Goal: Answer question/provide support: Answer question/provide support

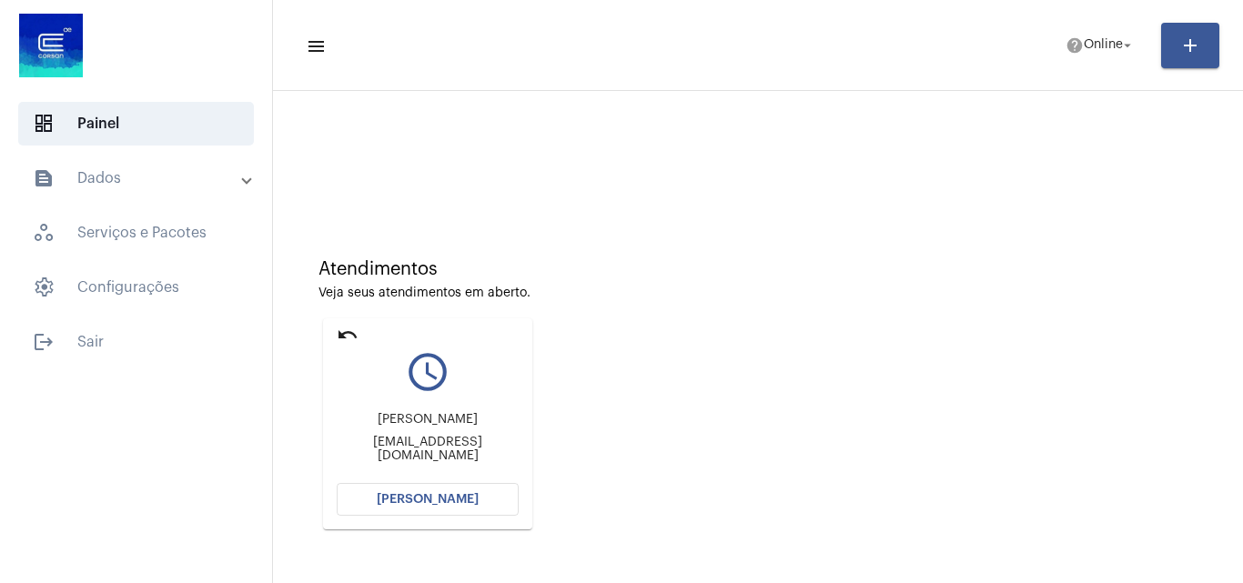
click at [442, 499] on span "[PERSON_NAME]" at bounding box center [428, 499] width 102 height 13
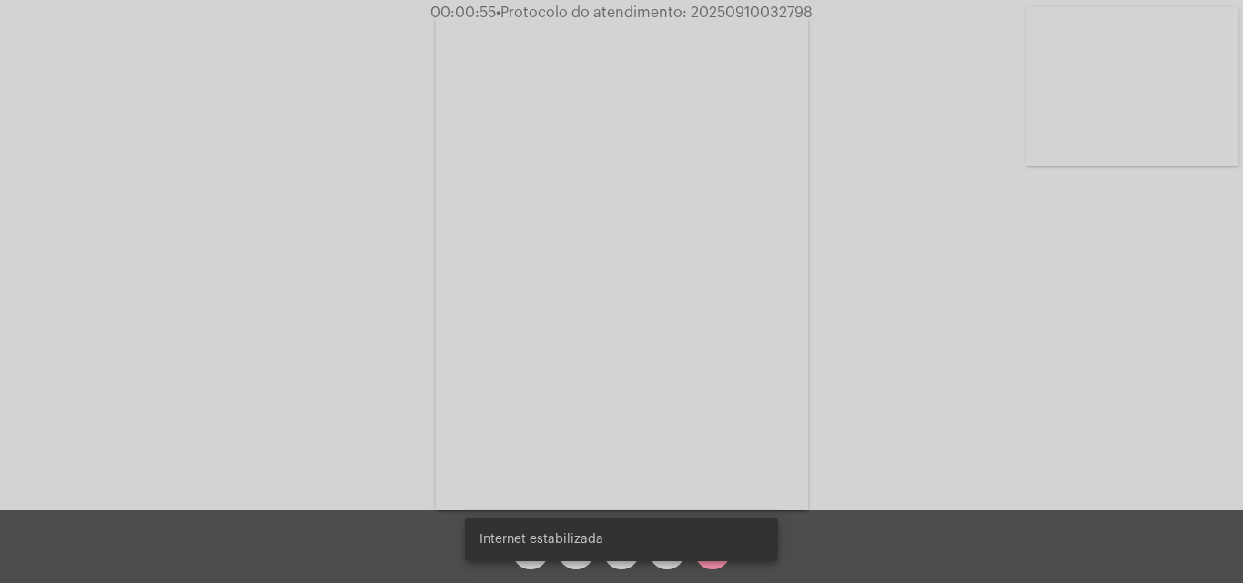
click at [565, 566] on div "Internet estabilizada" at bounding box center [621, 539] width 357 height 87
click at [572, 564] on div "Internet estabilizada" at bounding box center [621, 539] width 357 height 87
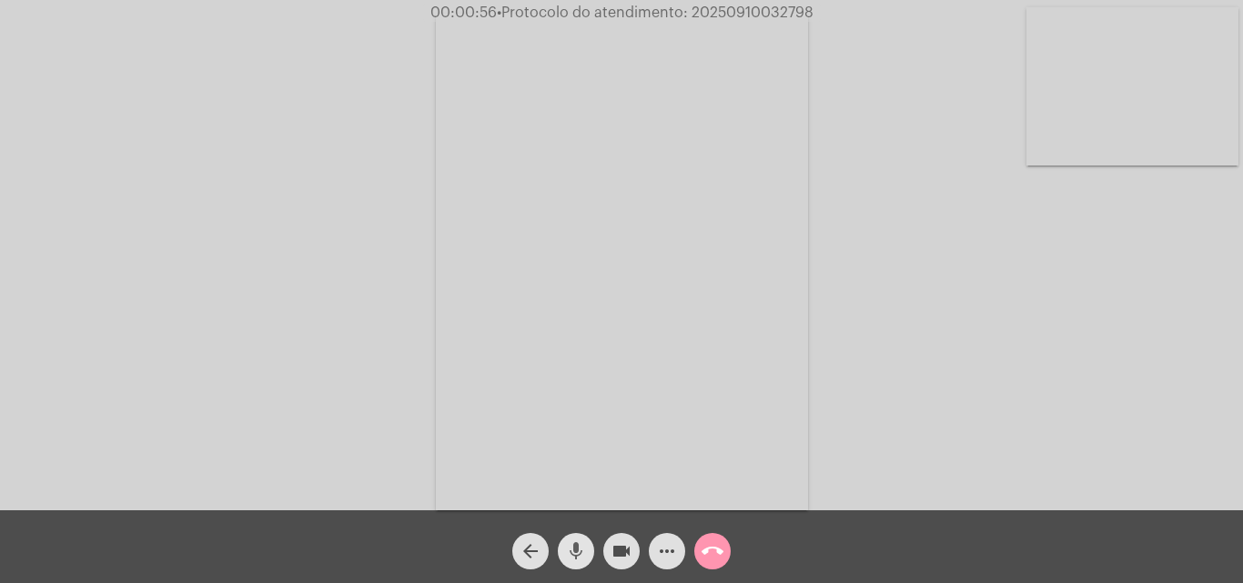
click at [577, 554] on mat-icon "mic" at bounding box center [576, 551] width 22 height 22
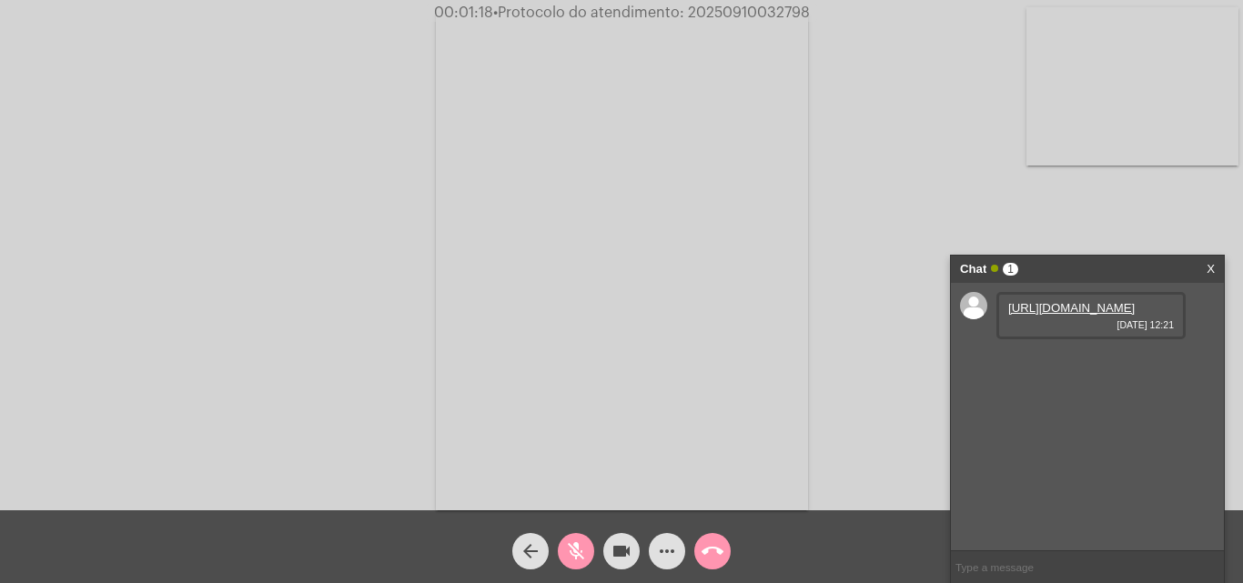
click at [572, 549] on mat-icon "mic_off" at bounding box center [576, 551] width 22 height 22
click at [1069, 315] on link "[URL][DOMAIN_NAME]" at bounding box center [1071, 308] width 126 height 14
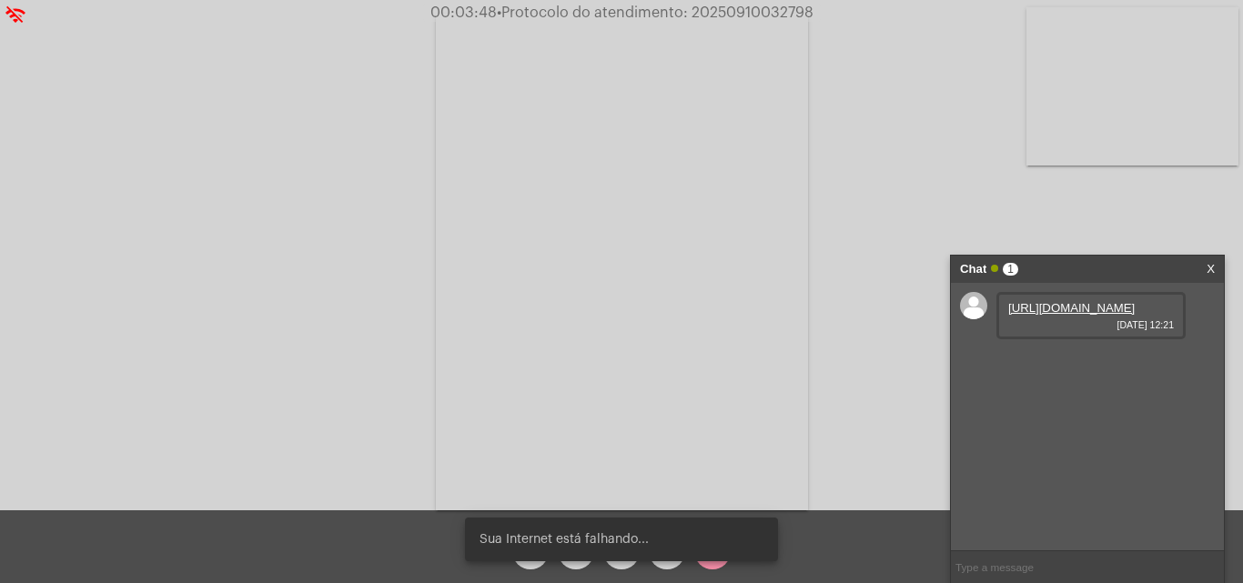
click at [573, 567] on div "Sua Internet está falhando..." at bounding box center [621, 539] width 357 height 87
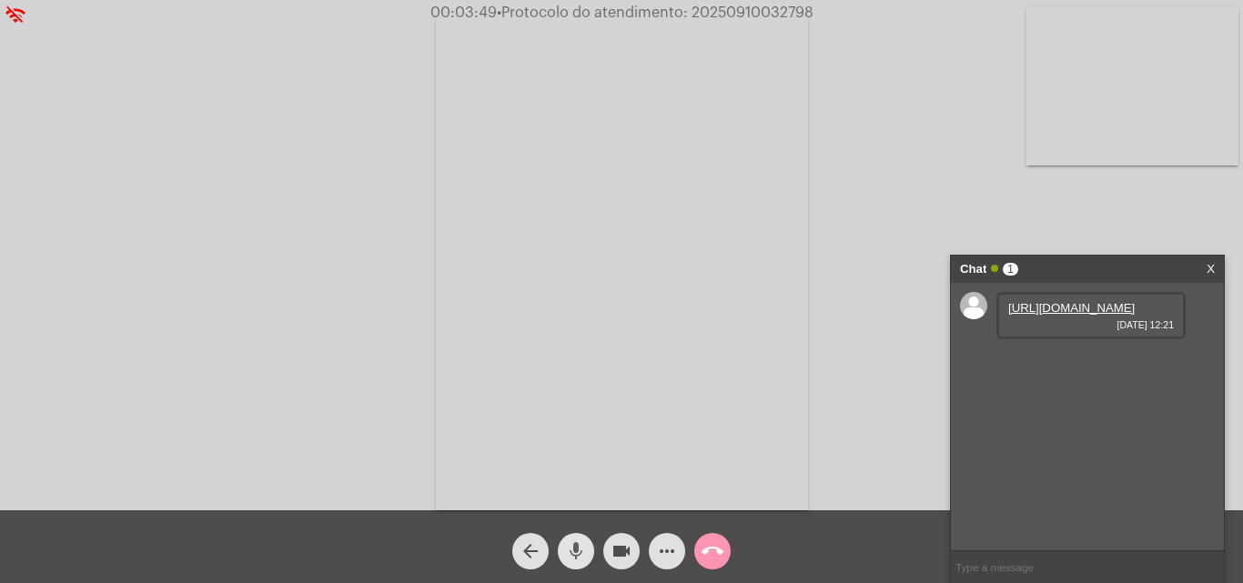
click at [576, 560] on mat-icon "mic" at bounding box center [576, 551] width 22 height 22
drag, startPoint x: 613, startPoint y: 550, endPoint x: 629, endPoint y: 539, distance: 19.5
click at [618, 552] on mat-icon "videocam" at bounding box center [621, 551] width 22 height 22
drag, startPoint x: 613, startPoint y: 555, endPoint x: 581, endPoint y: 549, distance: 32.3
click at [613, 554] on mat-icon "videocam_off" at bounding box center [621, 551] width 22 height 22
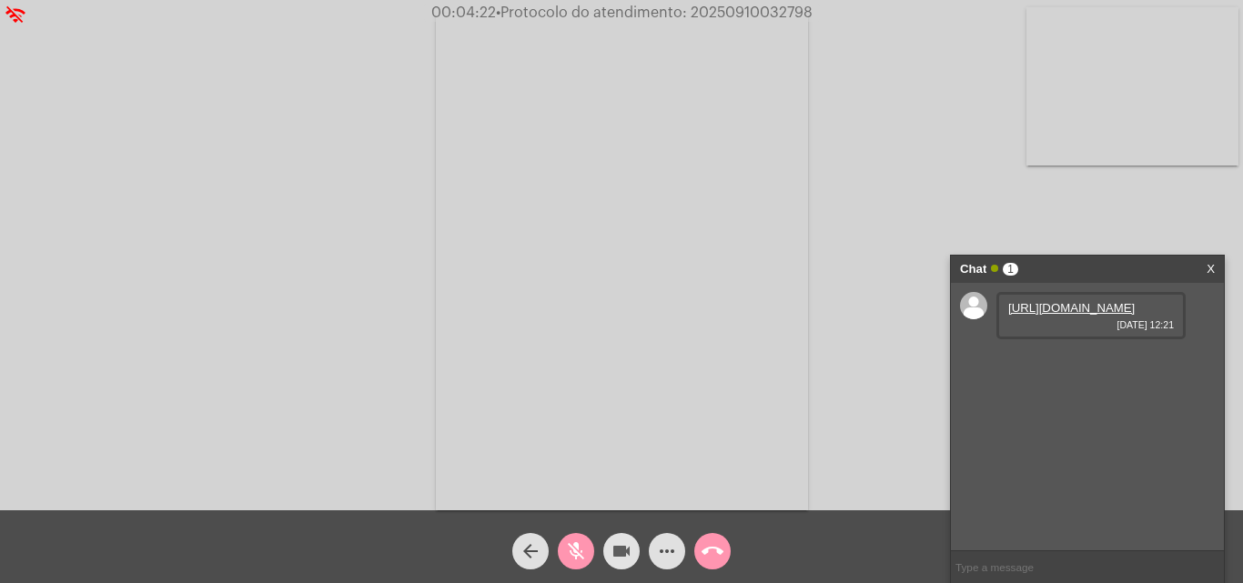
click at [567, 556] on mat-icon "mic_off" at bounding box center [576, 551] width 22 height 22
drag, startPoint x: 563, startPoint y: 548, endPoint x: 541, endPoint y: 522, distance: 33.5
click at [565, 549] on button "mic" at bounding box center [576, 551] width 36 height 36
click at [622, 561] on mat-icon "videocam" at bounding box center [621, 551] width 22 height 22
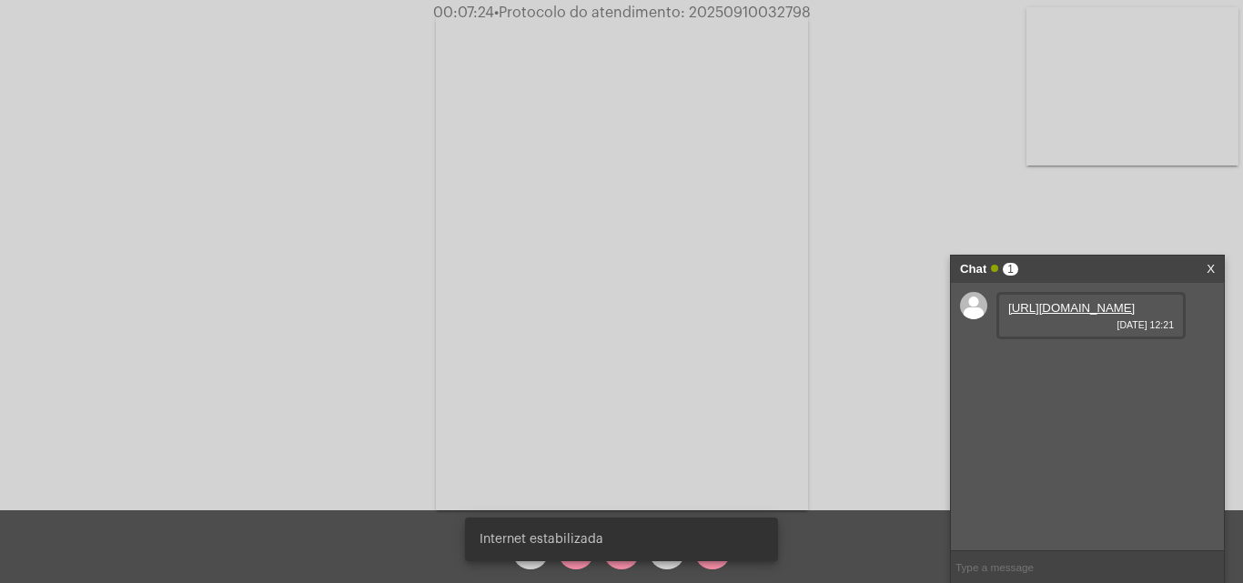
click at [620, 561] on div "Internet estabilizada" at bounding box center [621, 539] width 357 height 87
click at [615, 559] on snack-bar-container "Internet estabilizada" at bounding box center [621, 540] width 313 height 44
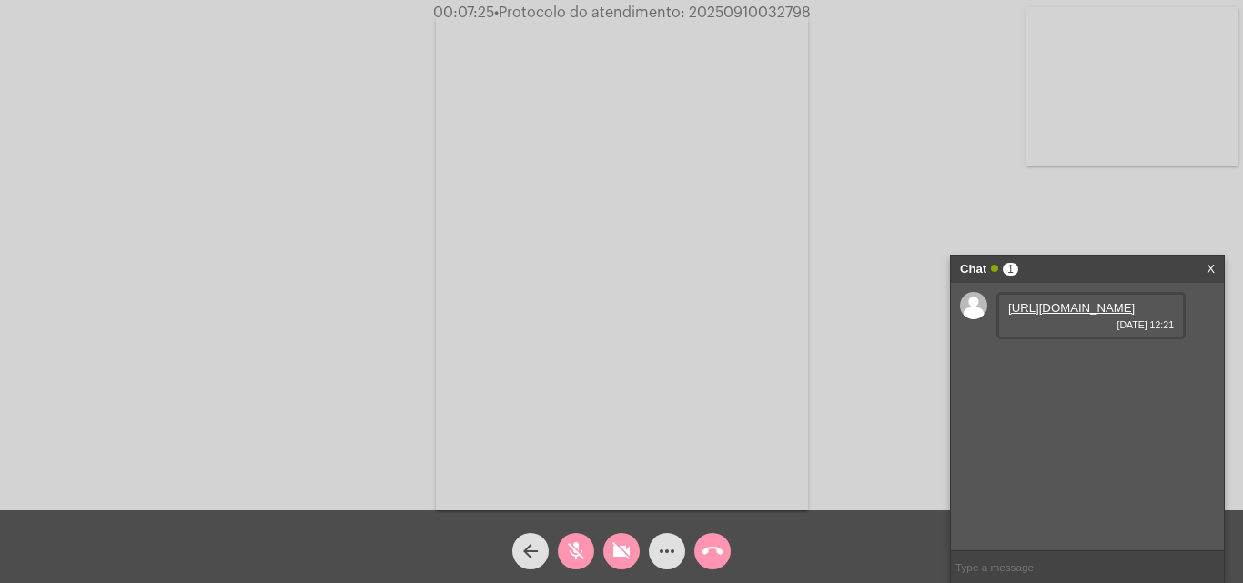
click at [619, 557] on mat-icon "videocam_off" at bounding box center [621, 551] width 22 height 22
click at [568, 558] on mat-icon "mic_off" at bounding box center [576, 551] width 22 height 22
click at [577, 556] on mat-icon "mic" at bounding box center [576, 551] width 22 height 22
drag, startPoint x: 614, startPoint y: 556, endPoint x: 569, endPoint y: 484, distance: 85.1
click at [614, 555] on mat-icon "videocam" at bounding box center [621, 551] width 22 height 22
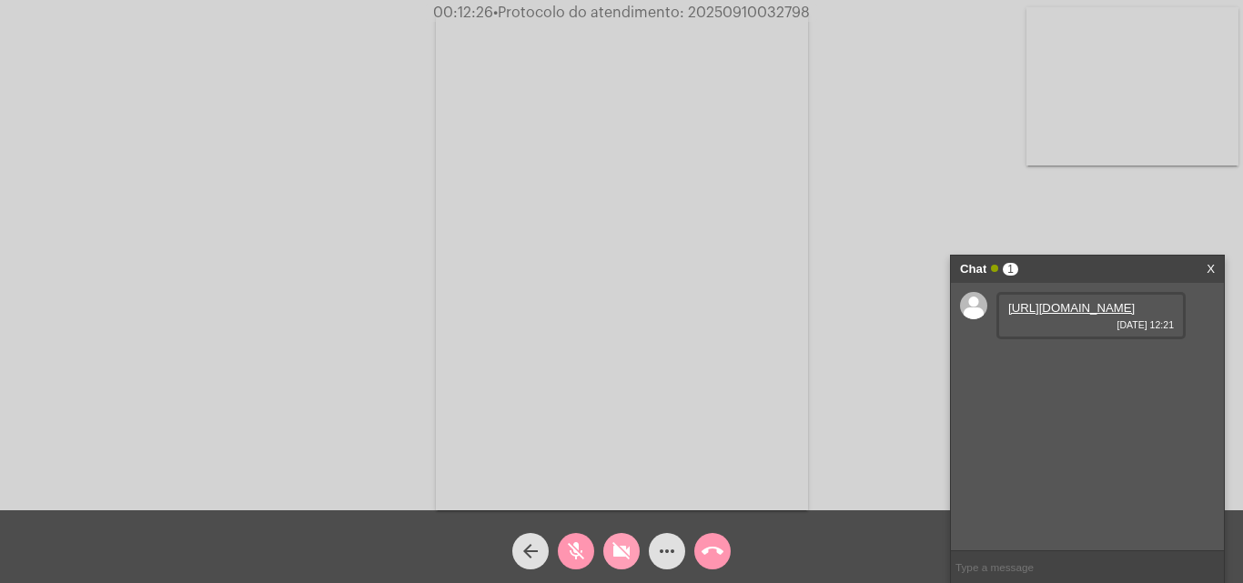
click at [636, 551] on button "videocam_off" at bounding box center [621, 551] width 36 height 36
click at [585, 556] on mat-icon "mic_off" at bounding box center [576, 551] width 22 height 22
click at [572, 543] on mat-icon "mic" at bounding box center [576, 551] width 22 height 22
click at [584, 540] on mat-icon "mic_off" at bounding box center [576, 551] width 22 height 22
click at [575, 549] on mat-icon "mic" at bounding box center [576, 551] width 22 height 22
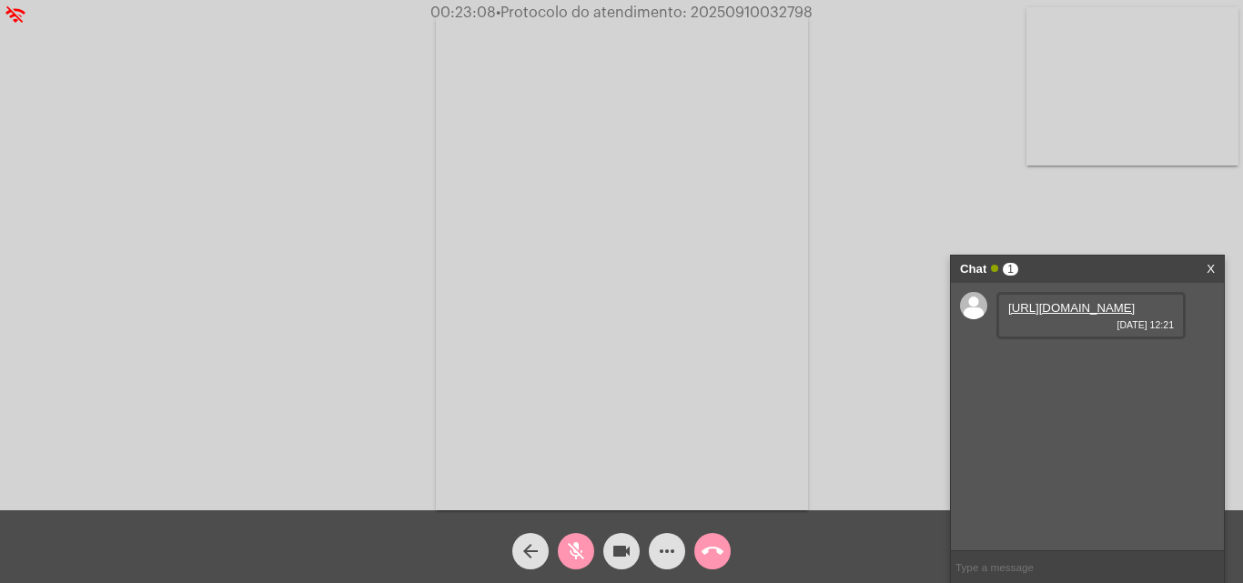
click at [672, 544] on mat-icon "more_horiz" at bounding box center [667, 551] width 22 height 22
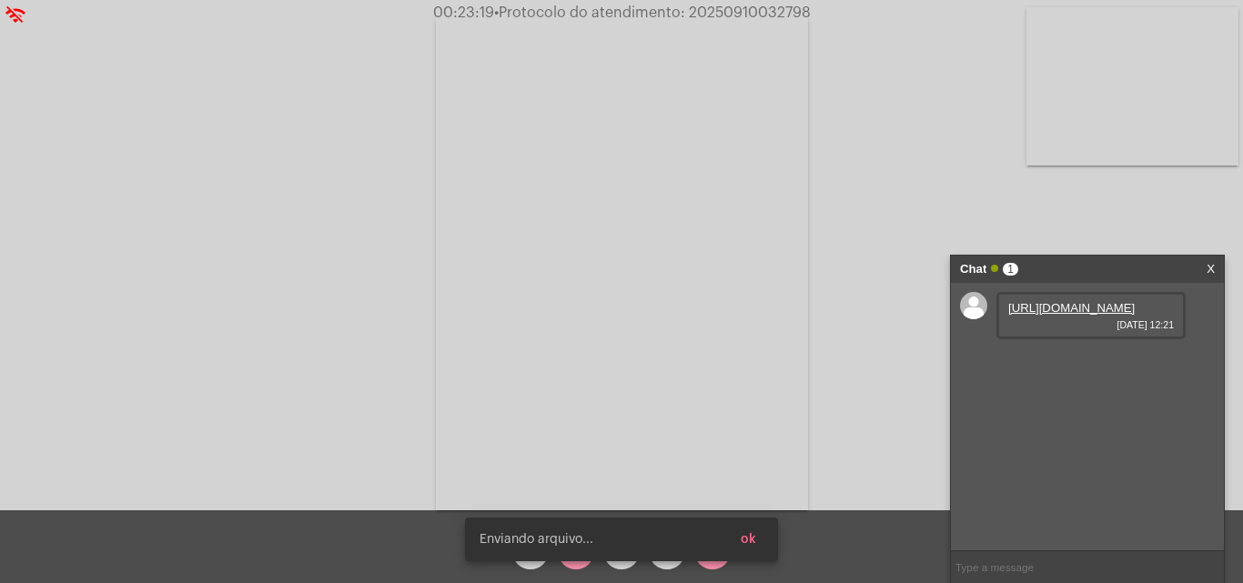
click at [578, 553] on snack-bar-container "Enviando arquivo... ok" at bounding box center [621, 540] width 313 height 44
click at [579, 561] on div "[PERSON_NAME] enviado ok" at bounding box center [621, 539] width 357 height 87
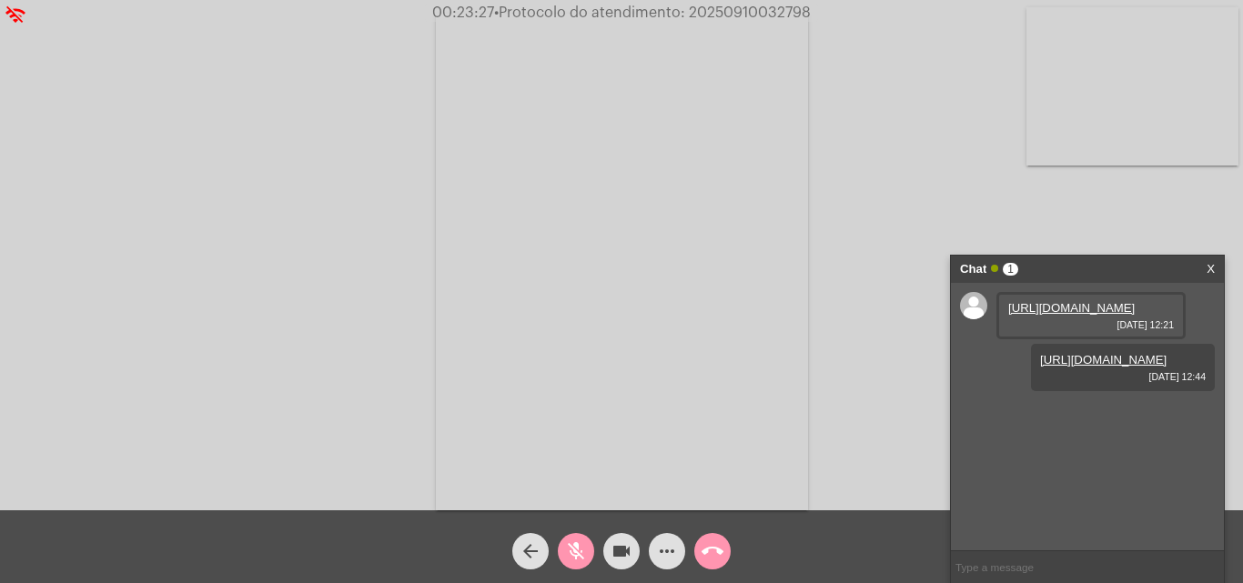
click at [579, 561] on div "[PERSON_NAME] enviado ok" at bounding box center [621, 539] width 357 height 87
click at [567, 555] on mat-icon "mic_off" at bounding box center [576, 551] width 22 height 22
drag, startPoint x: 670, startPoint y: 192, endPoint x: 674, endPoint y: 176, distance: 17.0
click at [670, 192] on video at bounding box center [622, 262] width 372 height 497
click at [348, 265] on video at bounding box center [278, 260] width 372 height 497
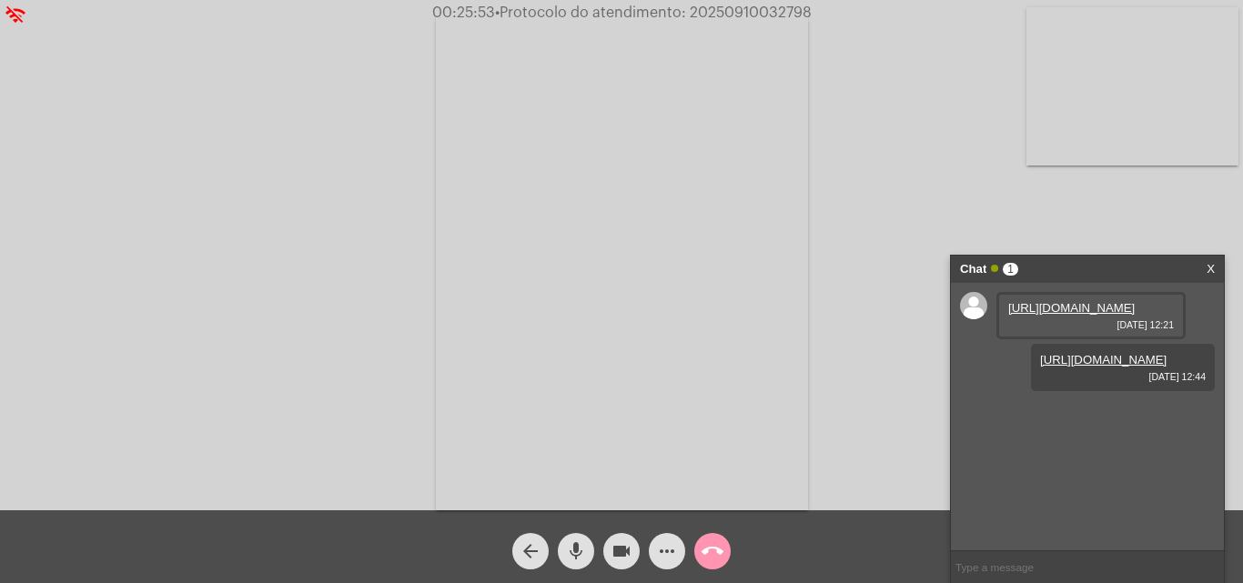
click at [749, 9] on span "• Protocolo do atendimento: 20250910032798" at bounding box center [653, 12] width 317 height 15
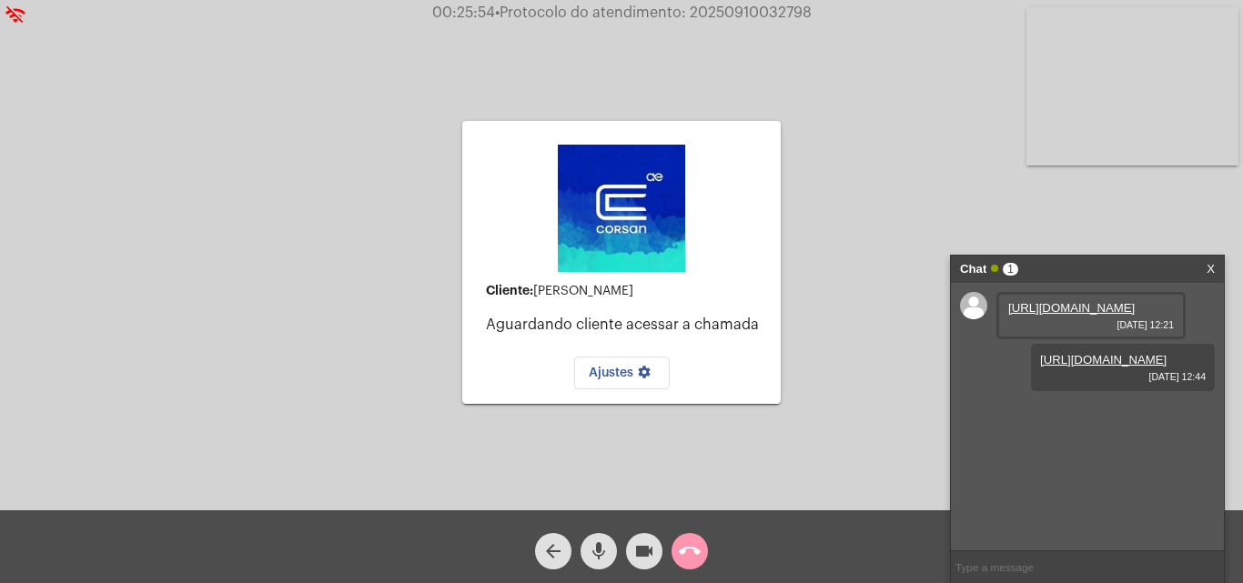
copy span "20250910032798"
click at [1009, 567] on input "text" at bounding box center [1087, 567] width 273 height 32
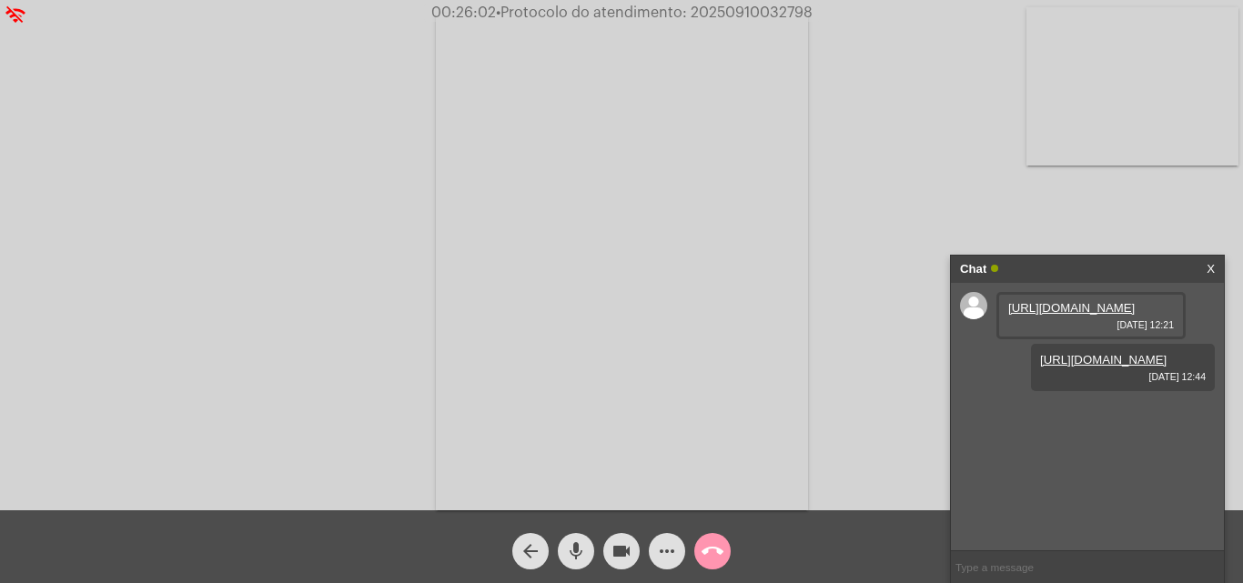
paste input "20250910032798"
type input "20250910032798"
click at [706, 560] on mat-icon "call_end" at bounding box center [712, 551] width 22 height 22
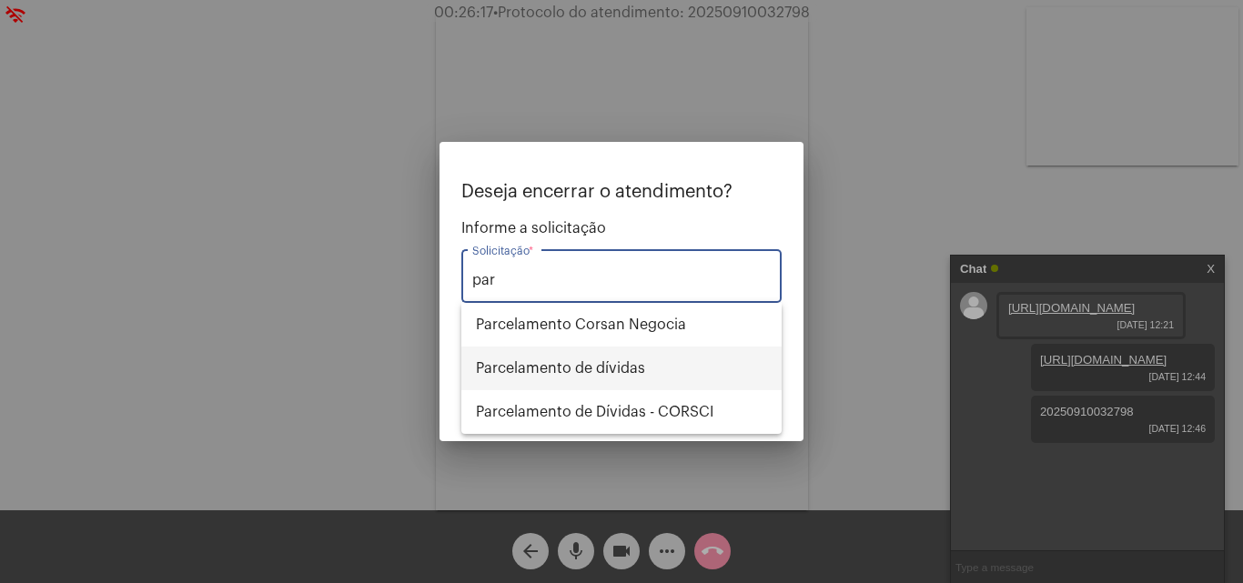
click at [599, 360] on span "Parcelamento de dívidas" at bounding box center [621, 369] width 291 height 44
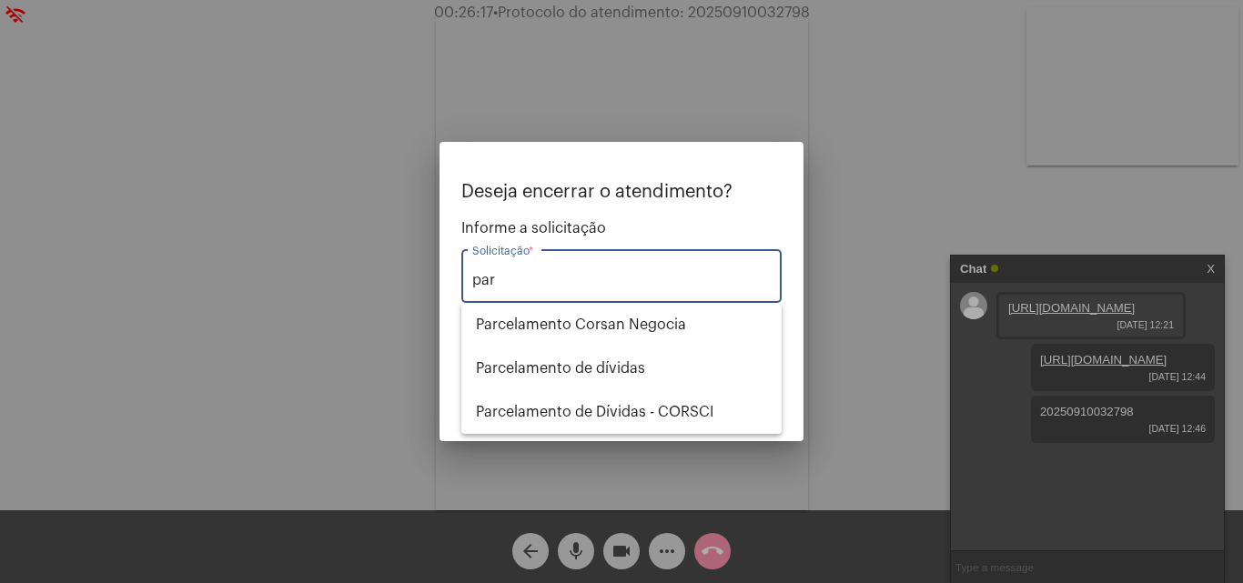
type input "Parcelamento de dívidas"
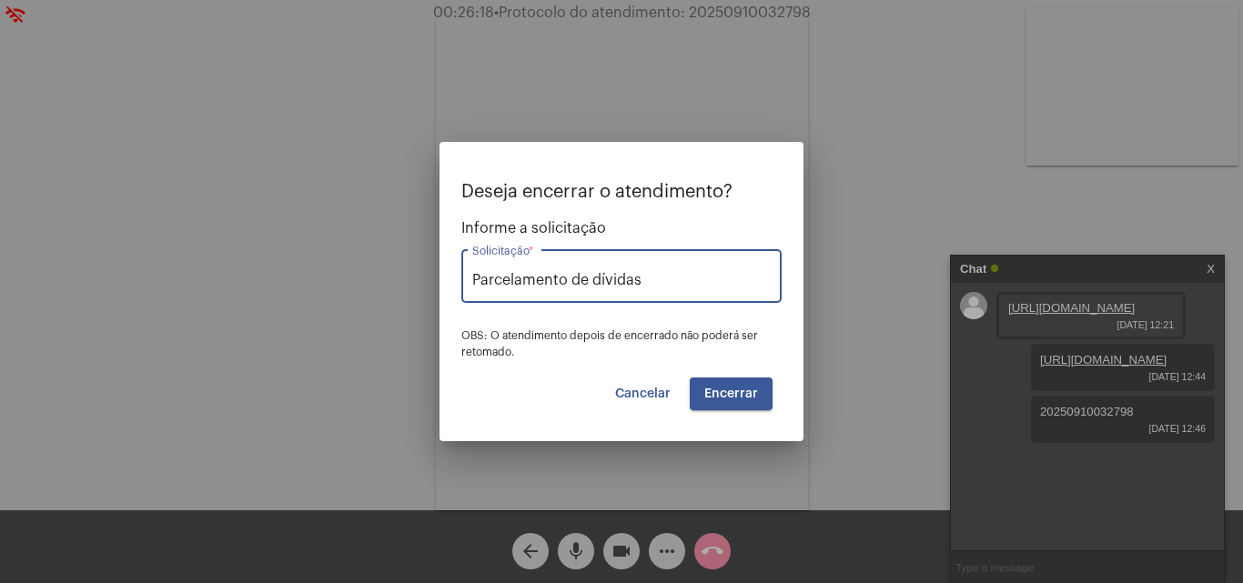
click at [736, 388] on span "Encerrar" at bounding box center [731, 394] width 54 height 13
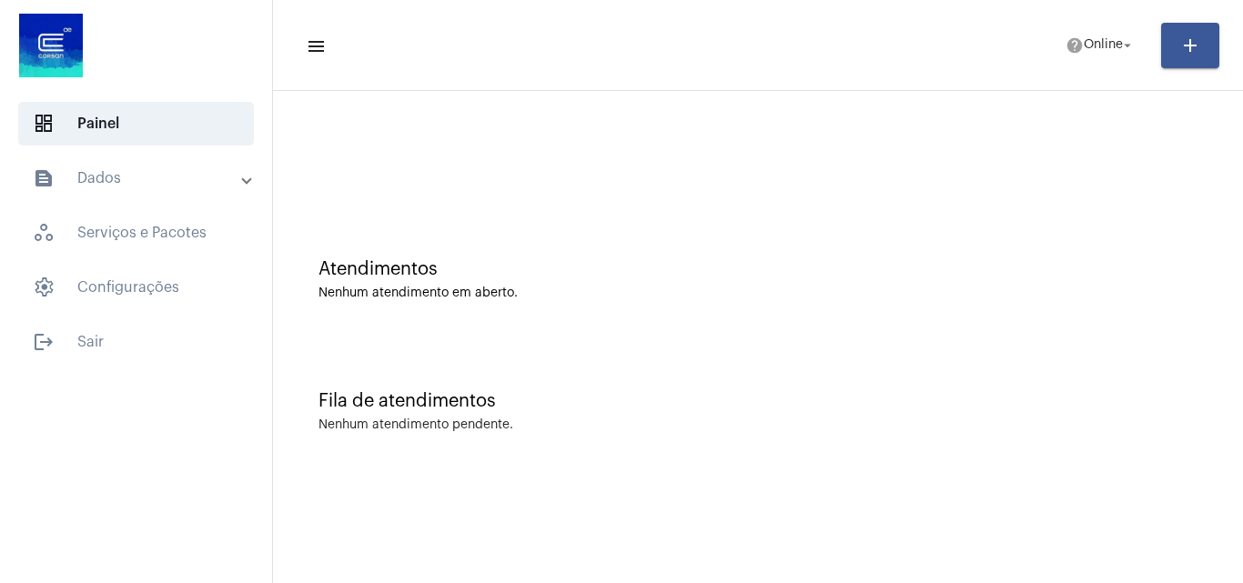
click at [161, 176] on mat-panel-title "text_snippet_outlined Dados" at bounding box center [138, 178] width 210 height 22
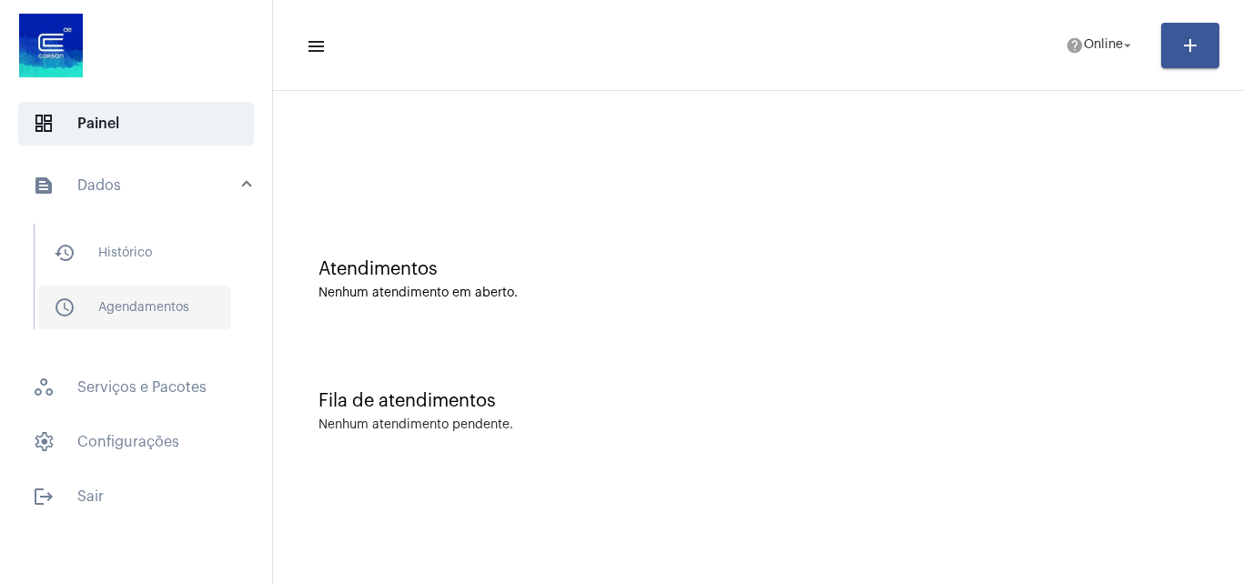
click at [204, 308] on span "schedule_outlined Agendamentos" at bounding box center [135, 308] width 192 height 44
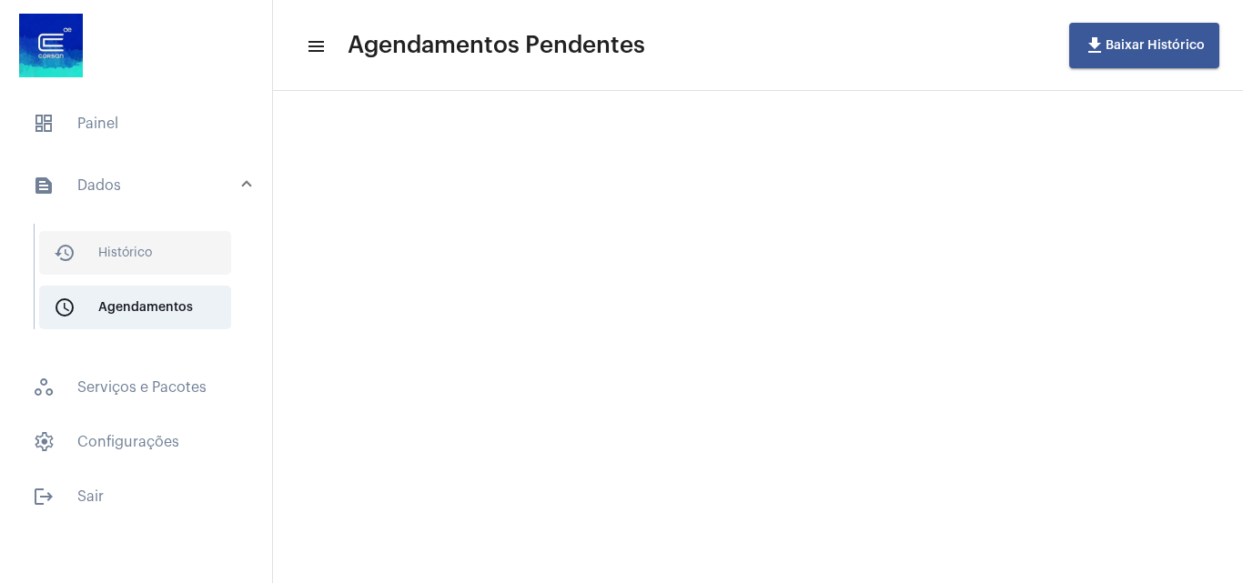
click at [188, 249] on span "history_outlined Histórico" at bounding box center [135, 253] width 192 height 44
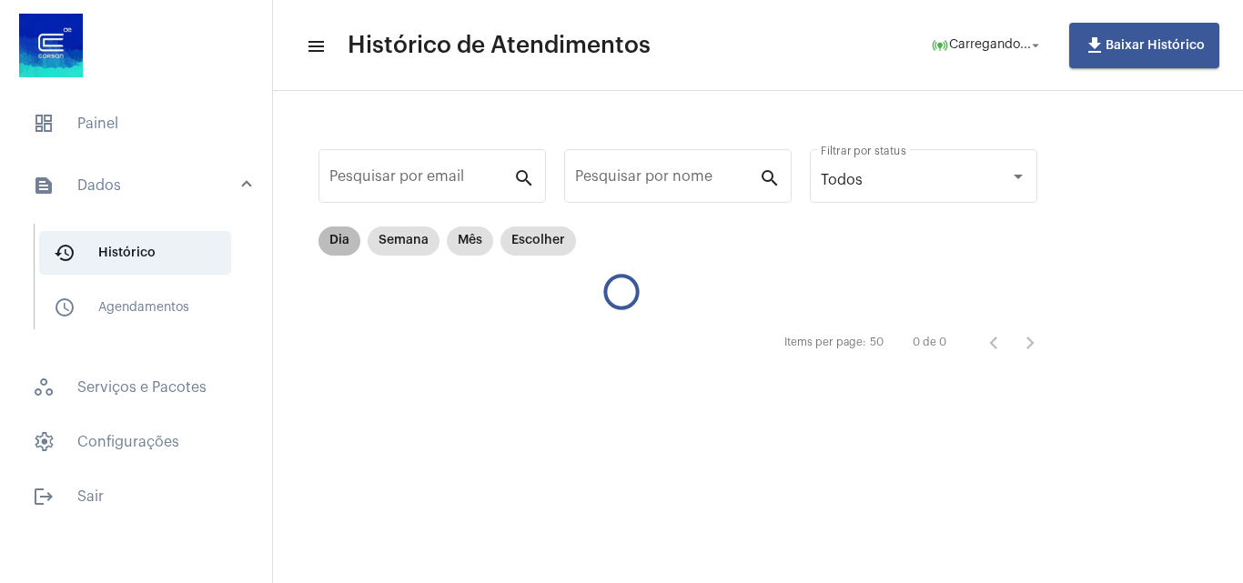
click at [352, 241] on mat-chip "Dia" at bounding box center [339, 241] width 42 height 29
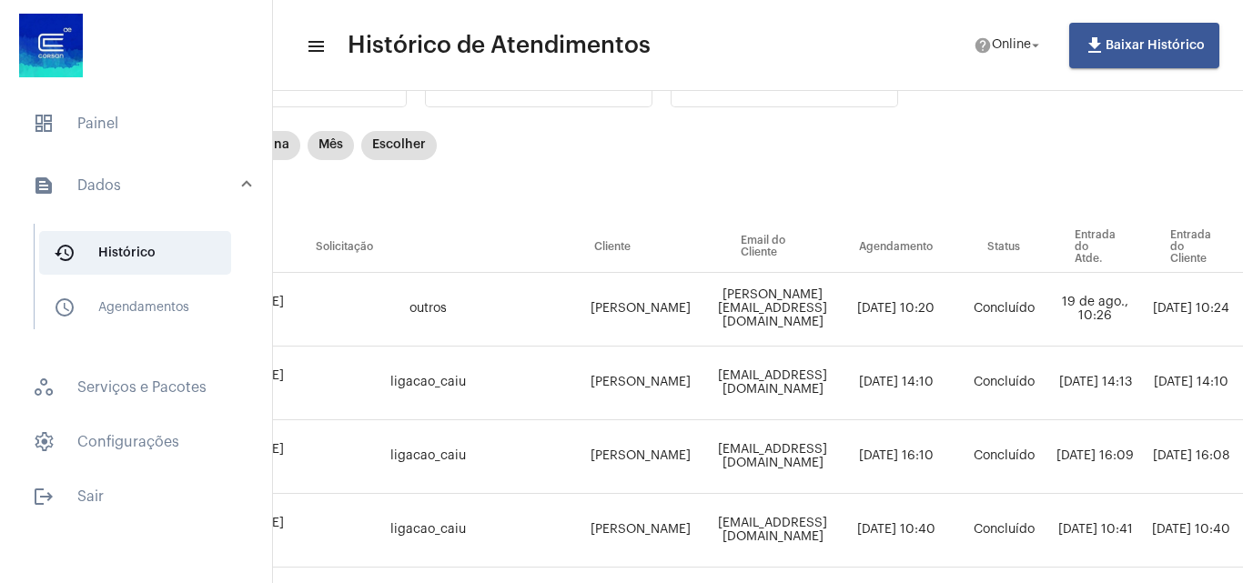
scroll to position [277, 139]
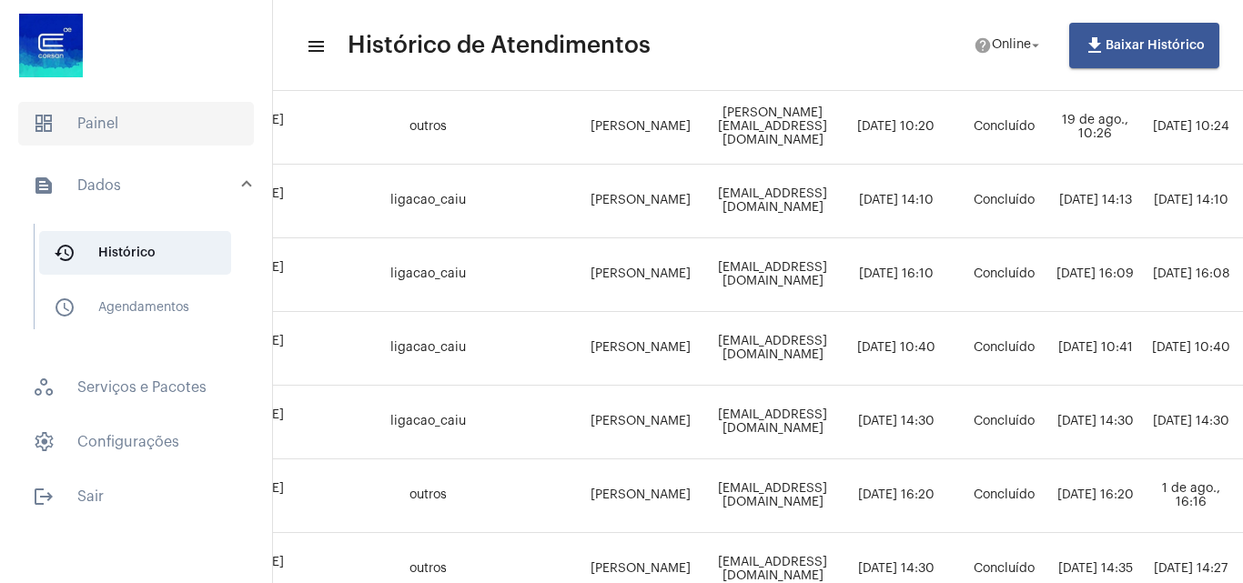
click at [95, 126] on span "dashboard Painel" at bounding box center [136, 124] width 236 height 44
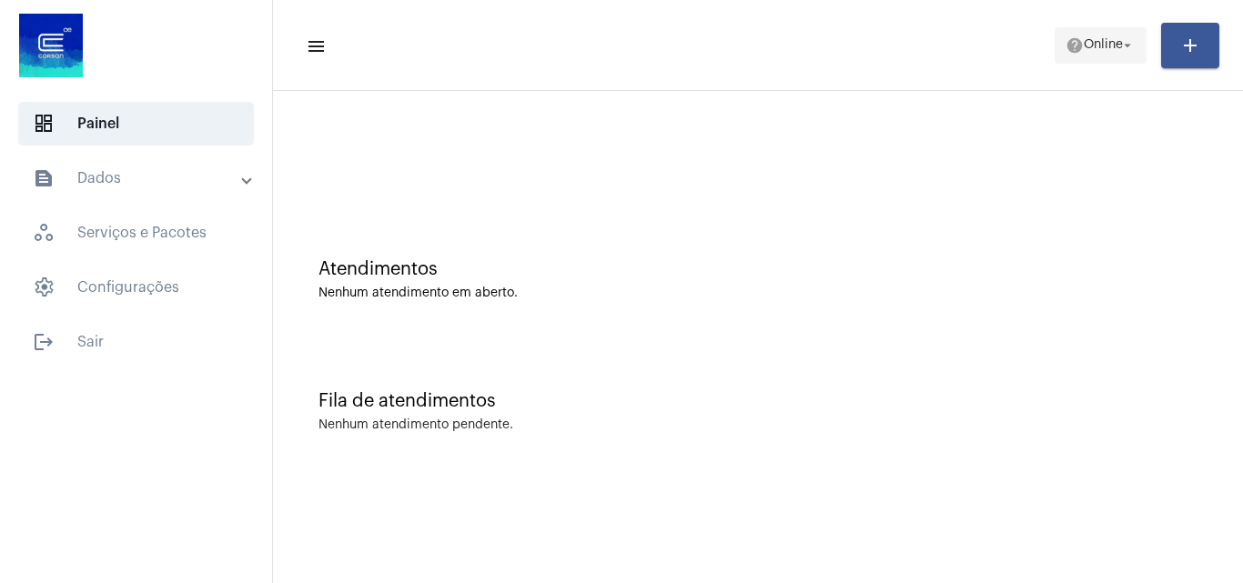
click at [1106, 41] on span "Online" at bounding box center [1102, 45] width 39 height 13
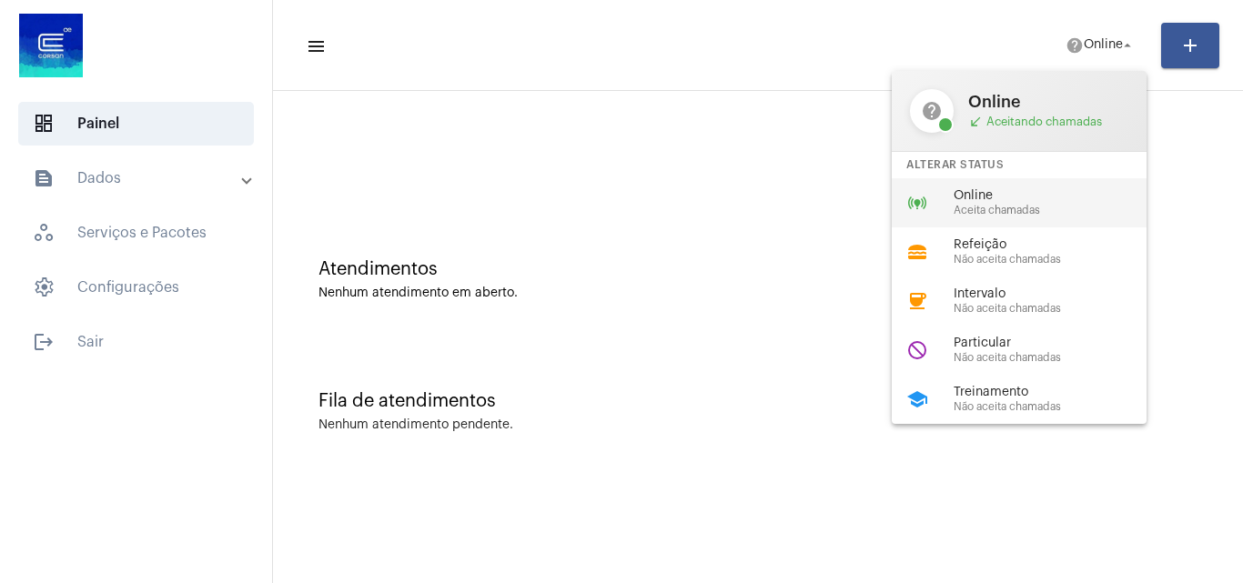
click at [1063, 199] on span "Online" at bounding box center [1056, 196] width 207 height 14
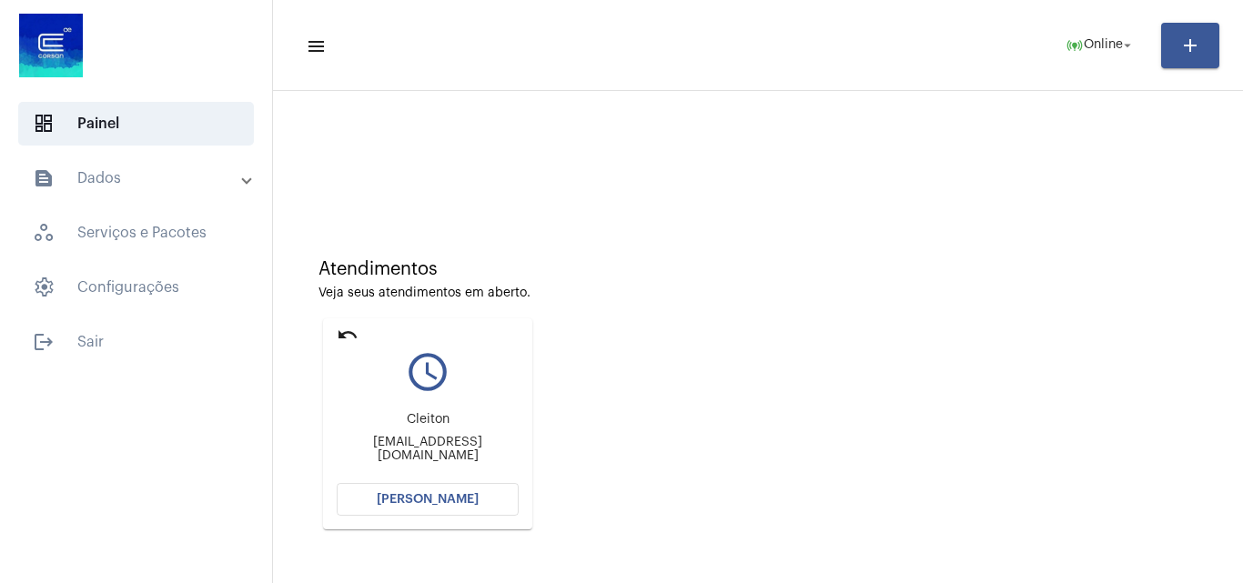
click at [478, 499] on button "[PERSON_NAME]" at bounding box center [428, 499] width 182 height 33
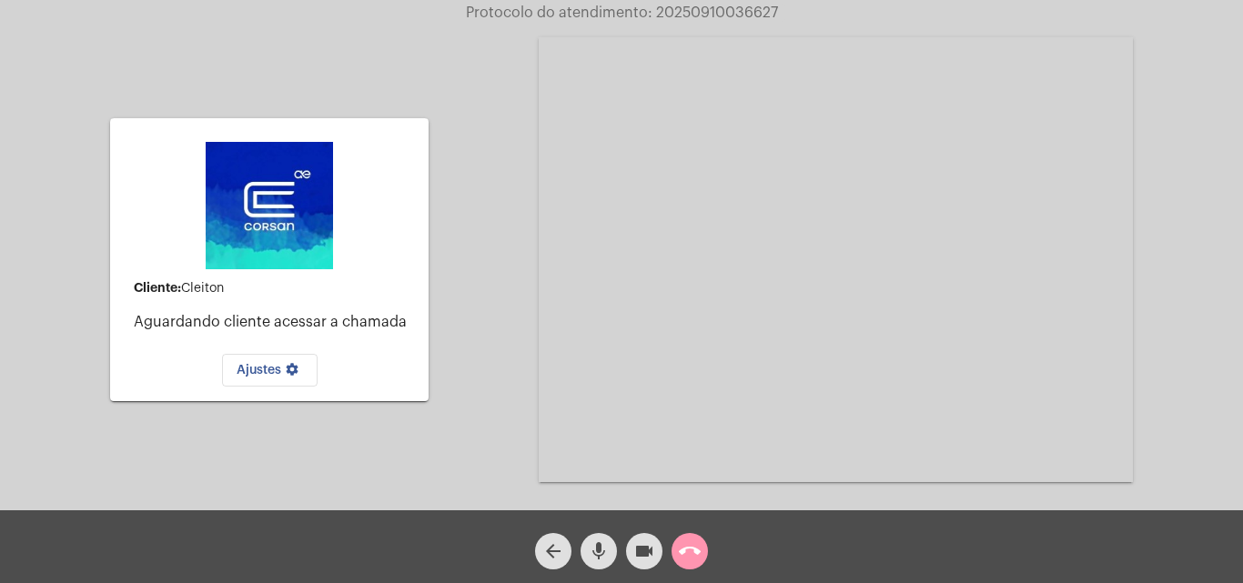
click at [686, 539] on span "call_end" at bounding box center [690, 551] width 22 height 36
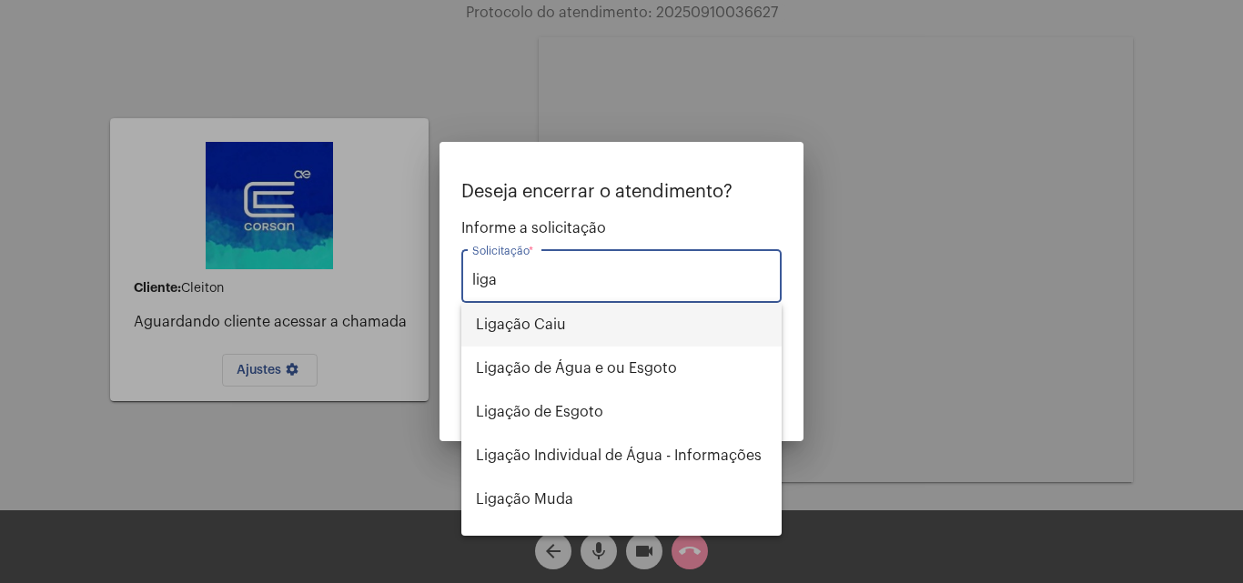
click at [572, 328] on span "Ligação Caiu" at bounding box center [621, 325] width 291 height 44
type input "Ligação Caiu"
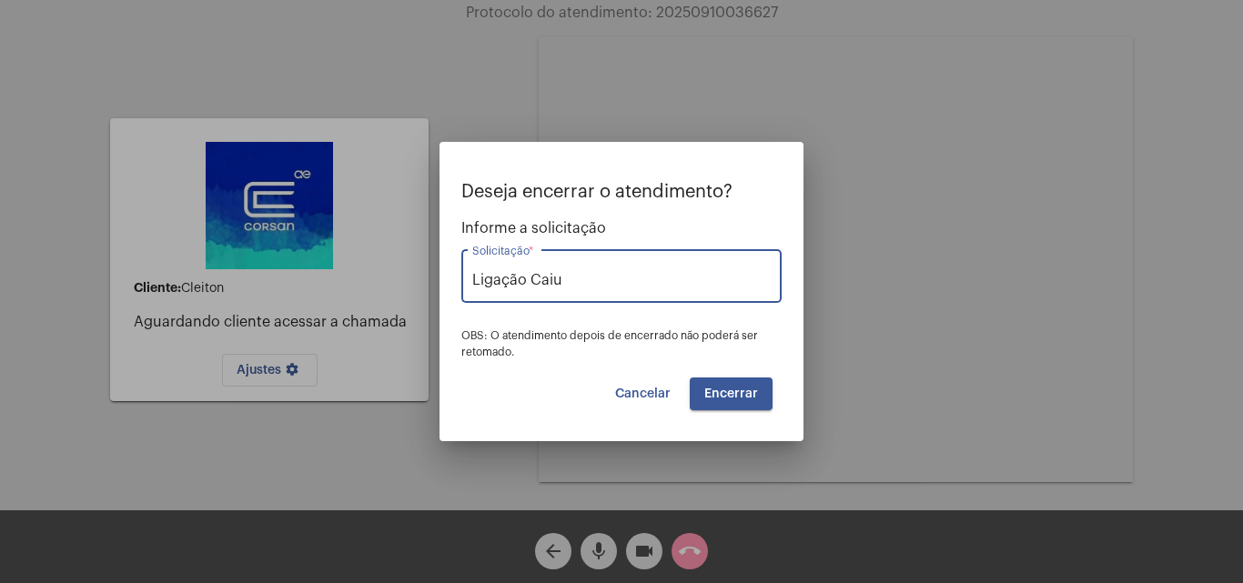
click at [743, 397] on span "Encerrar" at bounding box center [731, 394] width 54 height 13
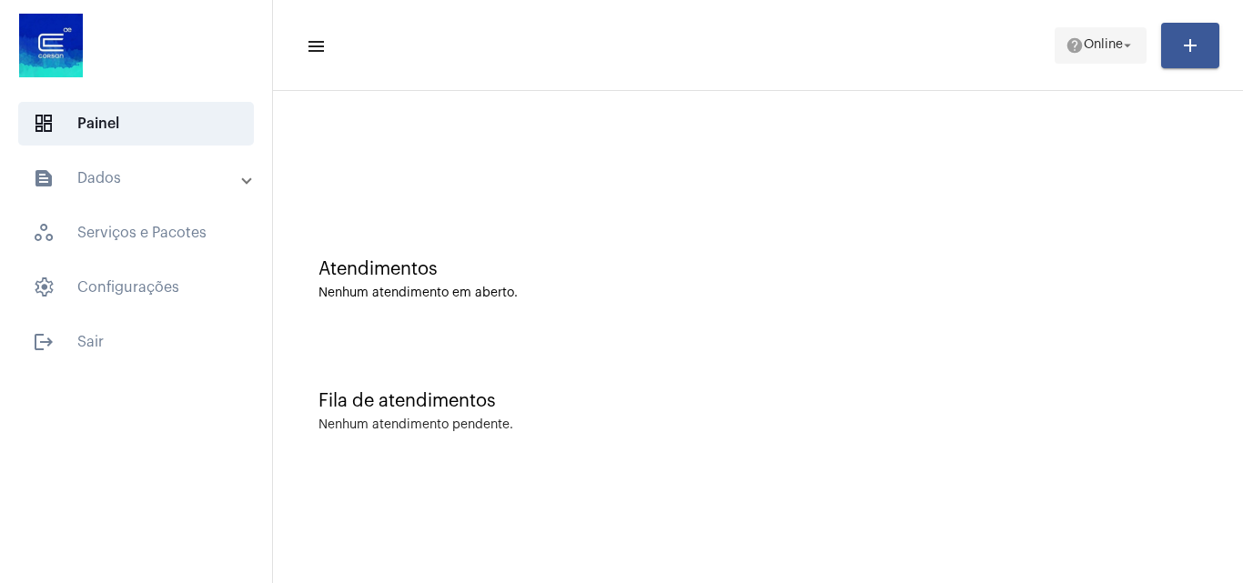
click at [1099, 50] on span "Online" at bounding box center [1102, 45] width 39 height 13
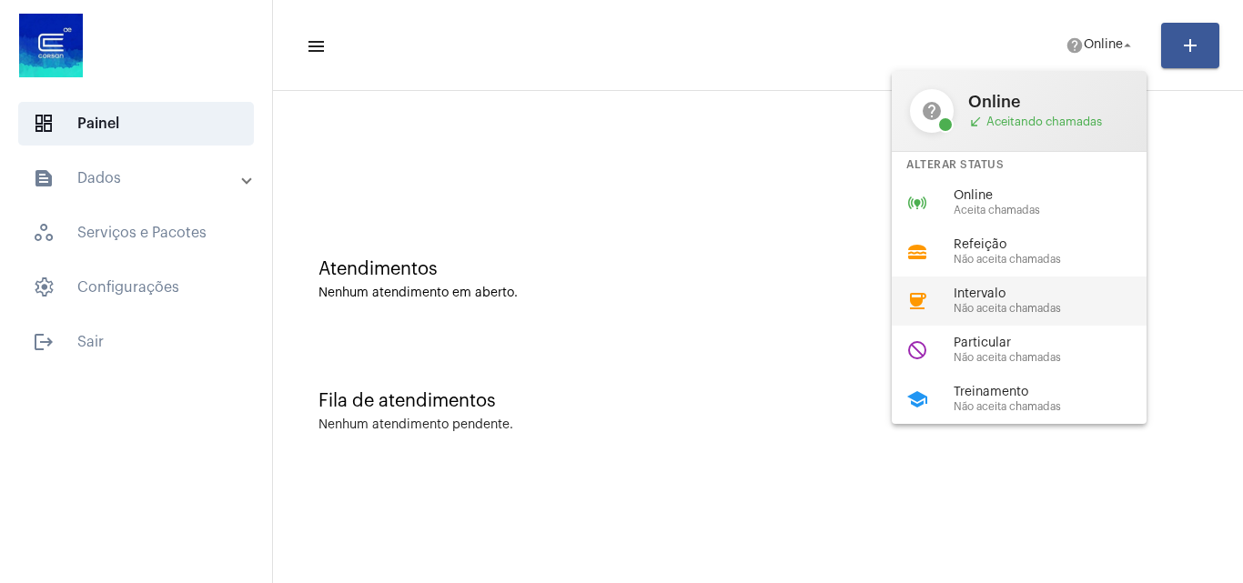
click at [1051, 307] on span "Não aceita chamadas" at bounding box center [1056, 309] width 207 height 12
